Goal: Navigation & Orientation: Find specific page/section

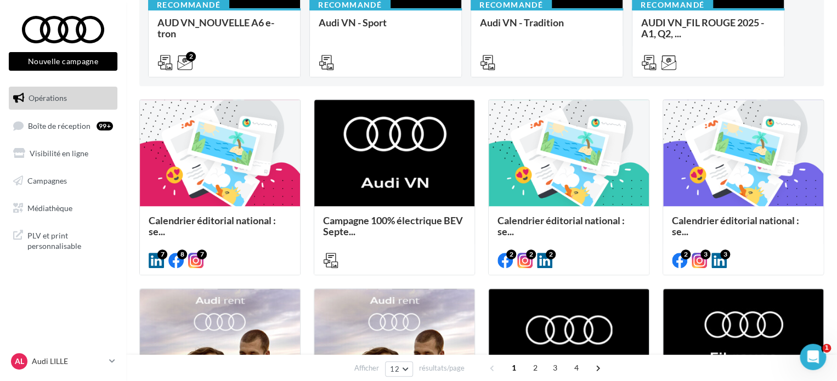
scroll to position [55, 0]
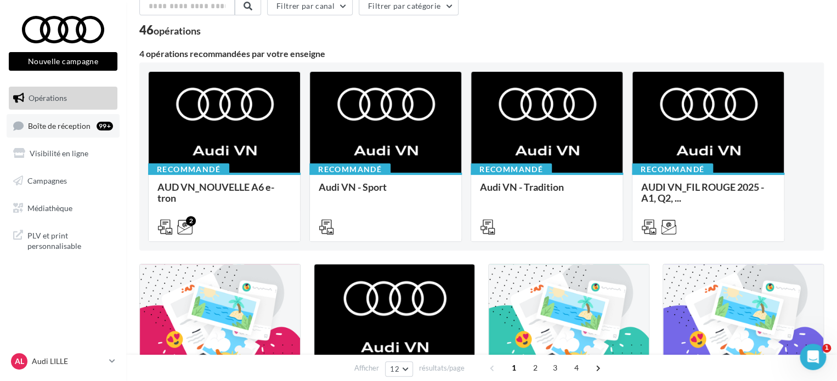
click at [57, 123] on span "Boîte de réception" at bounding box center [59, 125] width 63 height 9
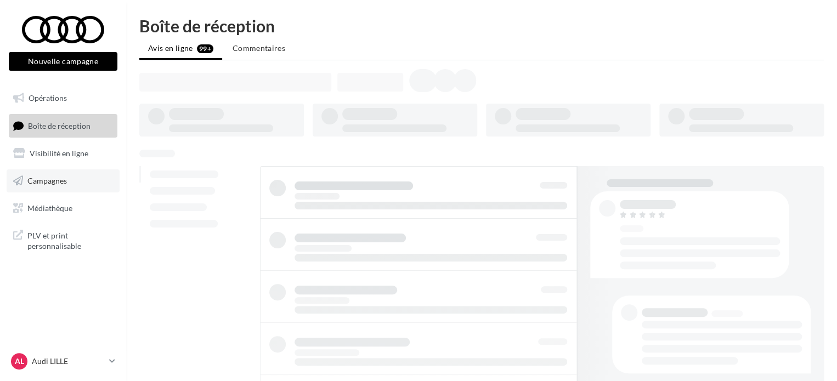
click at [52, 182] on span "Campagnes" at bounding box center [47, 180] width 40 height 9
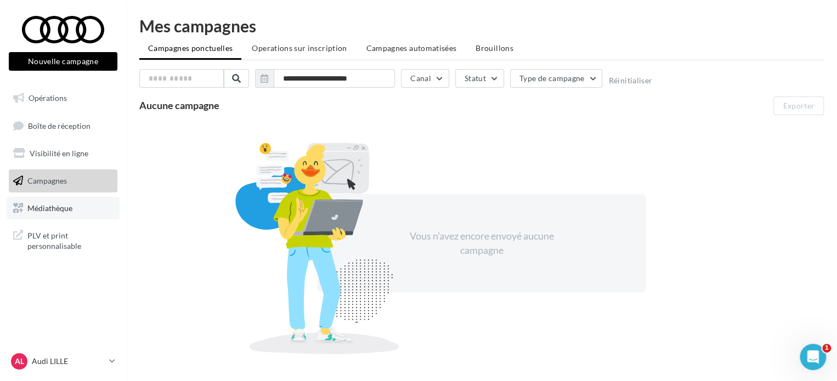
click at [71, 210] on span "Médiathèque" at bounding box center [49, 207] width 45 height 9
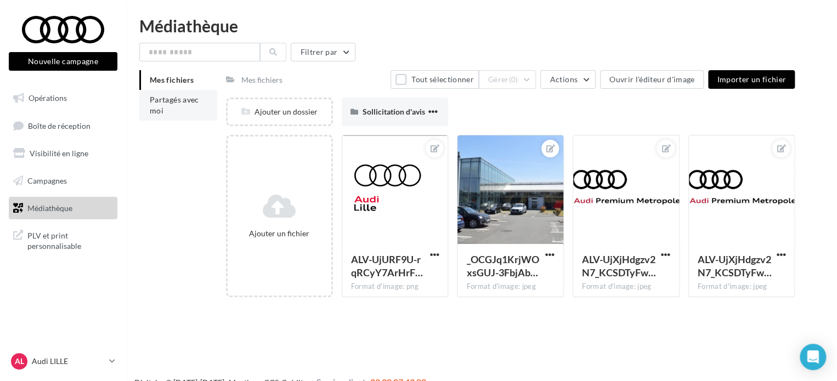
click at [176, 107] on li "Partagés avec moi" at bounding box center [178, 105] width 78 height 31
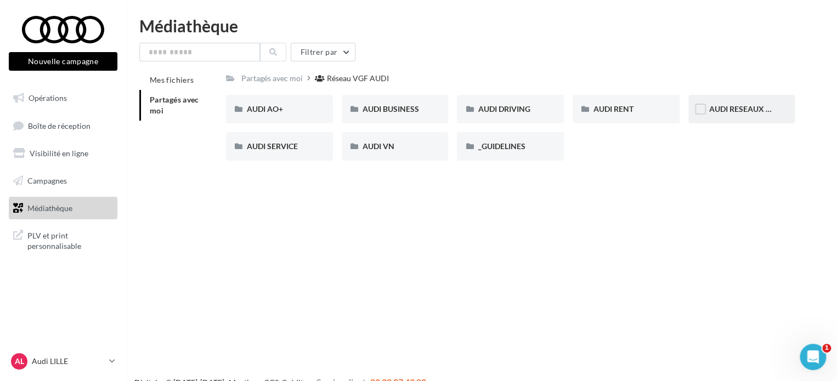
click at [737, 105] on span "AUDI RESEAUX SOCIAUX" at bounding box center [754, 108] width 91 height 9
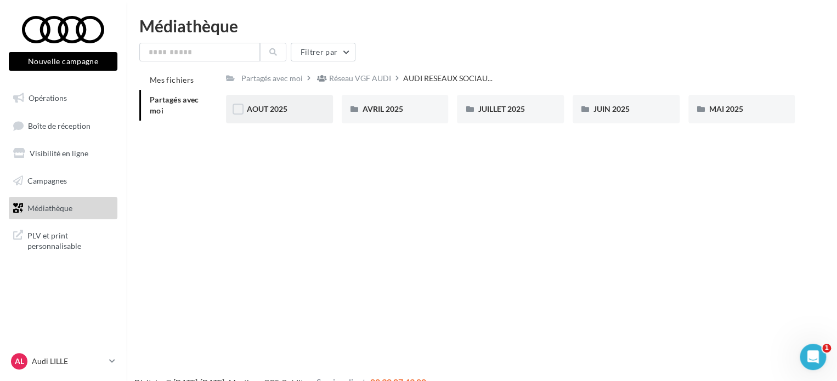
click at [267, 105] on span "AOUT 2025" at bounding box center [267, 108] width 41 height 9
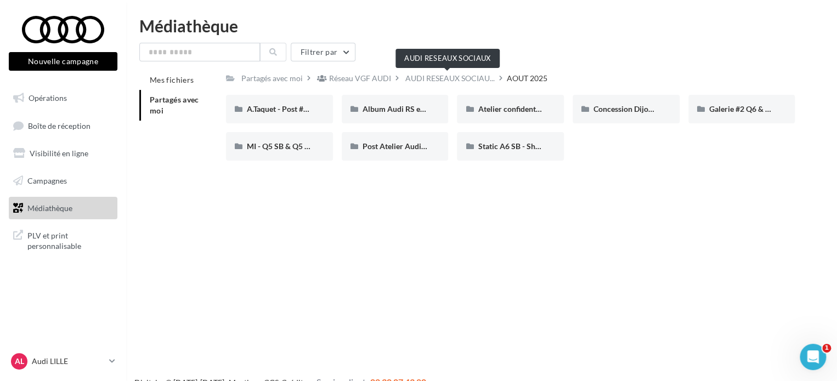
click at [439, 73] on span "AUDI RESEAUX SOCIAU..." at bounding box center [449, 78] width 89 height 11
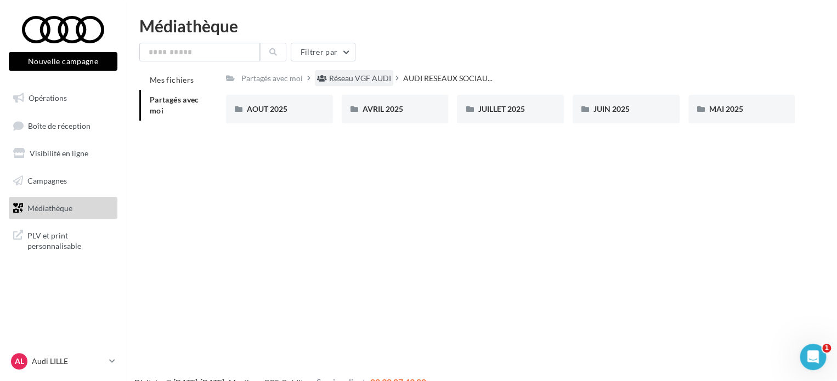
click at [356, 83] on div "Réseau VGF AUDI" at bounding box center [360, 78] width 62 height 11
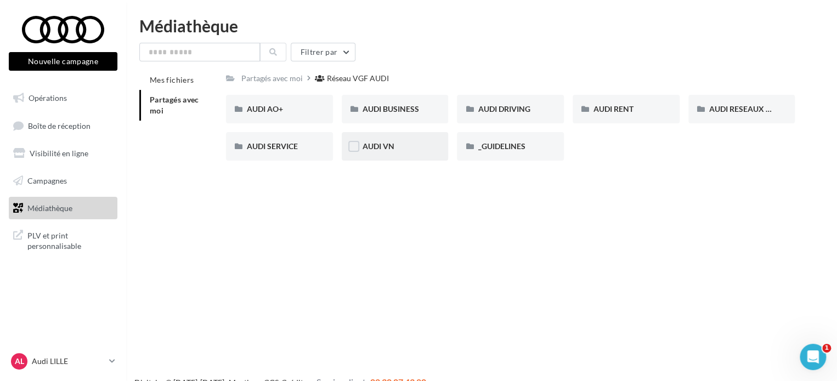
click at [391, 144] on span "AUDI VN" at bounding box center [379, 146] width 32 height 9
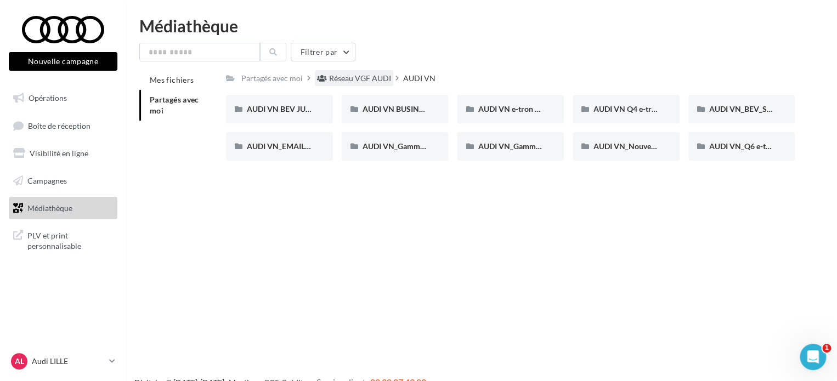
click at [351, 72] on div "Réseau VGF AUDI" at bounding box center [354, 78] width 78 height 16
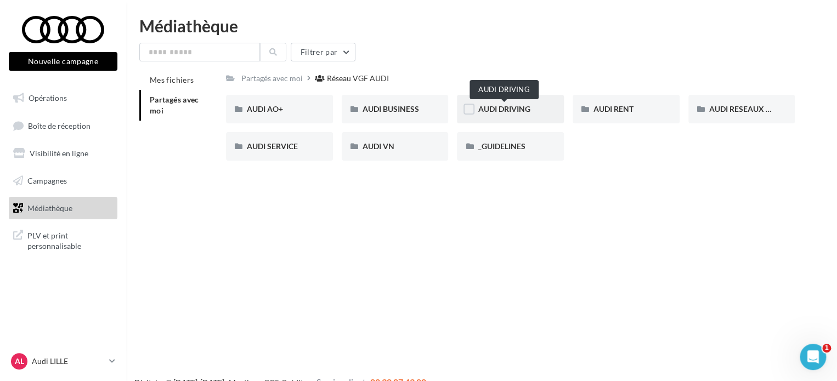
click at [497, 108] on span "AUDI DRIVING" at bounding box center [504, 108] width 52 height 9
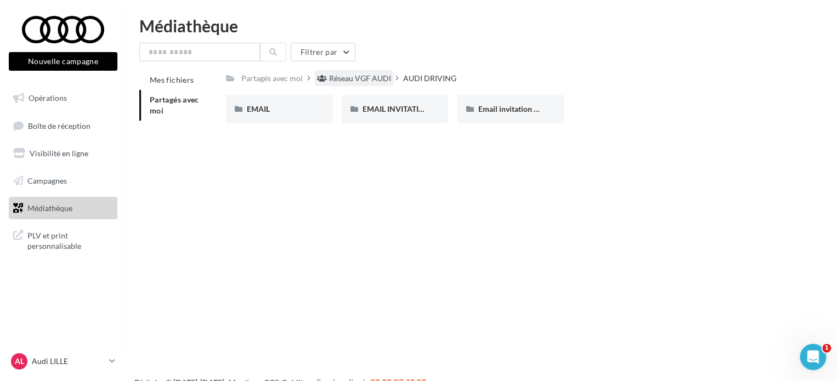
click at [349, 76] on div "Réseau VGF AUDI" at bounding box center [360, 78] width 62 height 11
